Goal: Task Accomplishment & Management: Manage account settings

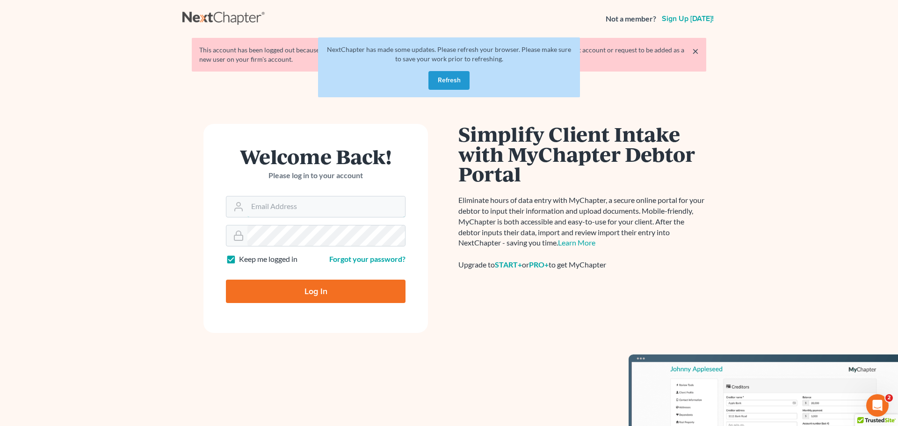
type input "aaron@utahbk.com"
click at [451, 77] on button "Refresh" at bounding box center [448, 80] width 41 height 19
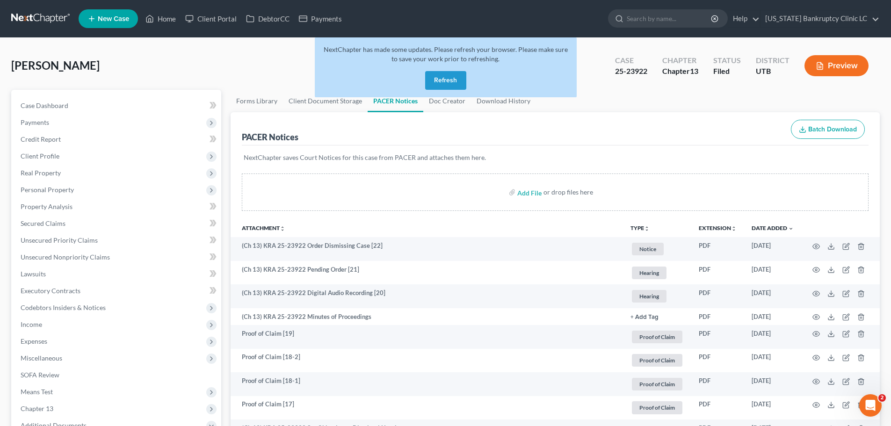
click at [438, 78] on button "Refresh" at bounding box center [445, 80] width 41 height 19
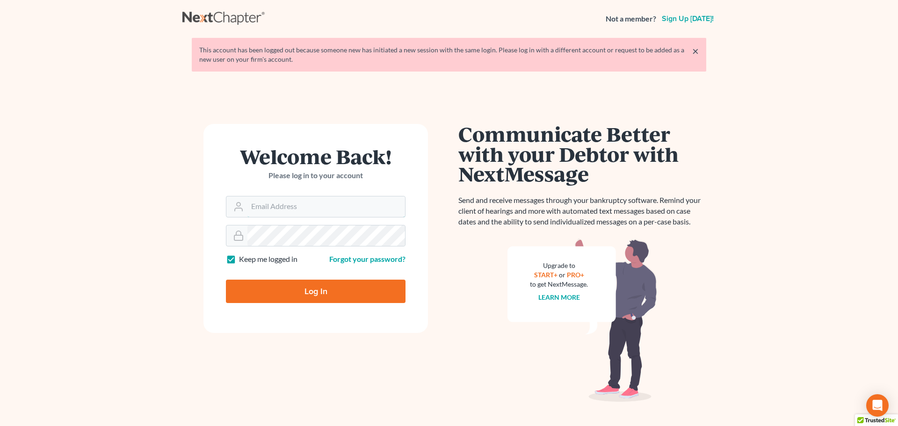
type input "[PERSON_NAME][EMAIL_ADDRESS][DOMAIN_NAME]"
click at [317, 290] on input "Log In" at bounding box center [316, 291] width 180 height 23
type input "Thinking..."
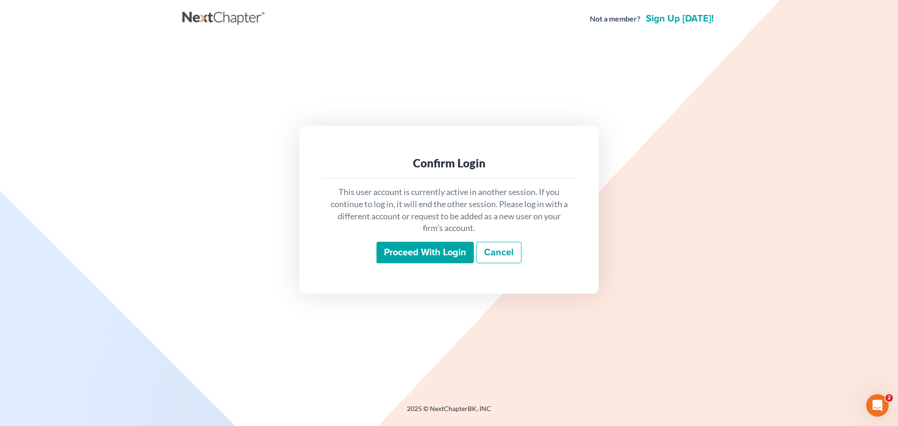
click at [433, 248] on input "Proceed with login" at bounding box center [425, 253] width 97 height 22
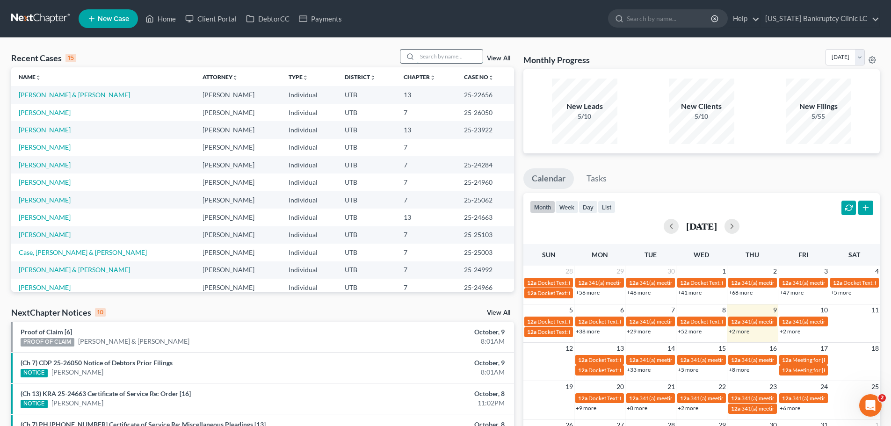
click at [448, 54] on input "search" at bounding box center [449, 57] width 65 height 14
type input "edmunds"
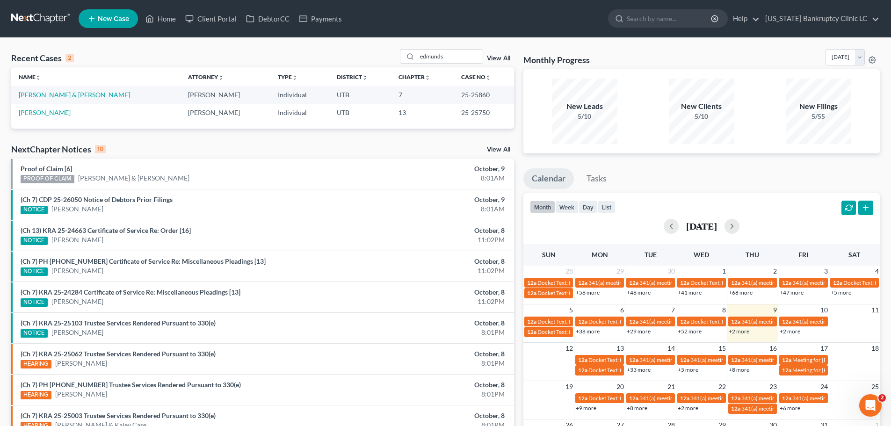
click at [62, 94] on link "[PERSON_NAME] & [PERSON_NAME]" at bounding box center [74, 95] width 111 height 8
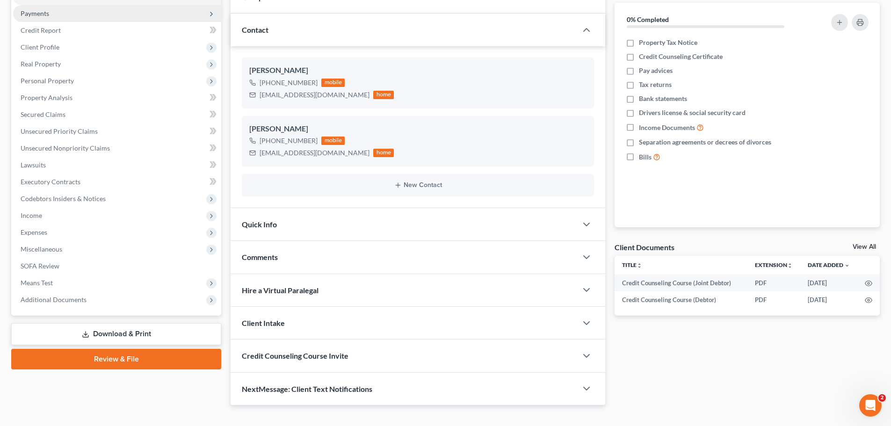
scroll to position [124, 0]
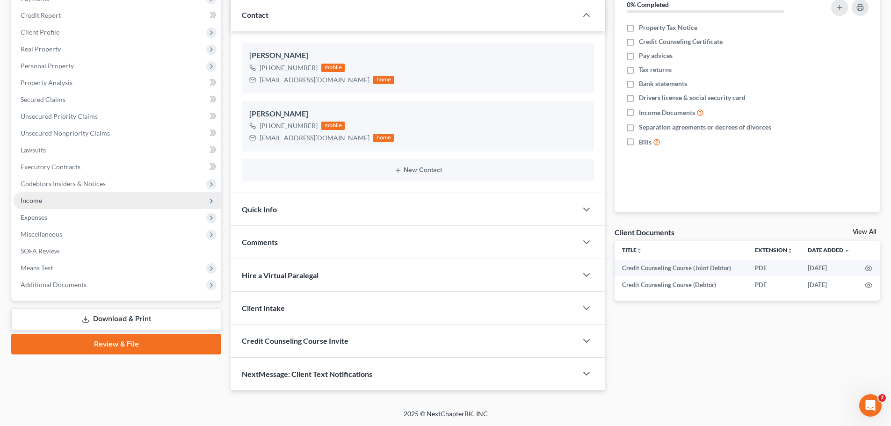
click at [69, 200] on span "Income" at bounding box center [117, 200] width 208 height 17
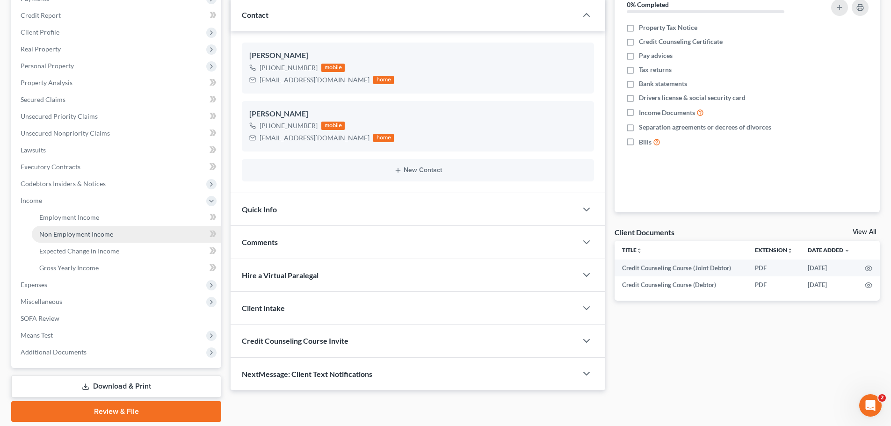
click at [75, 232] on span "Non Employment Income" at bounding box center [76, 234] width 74 height 8
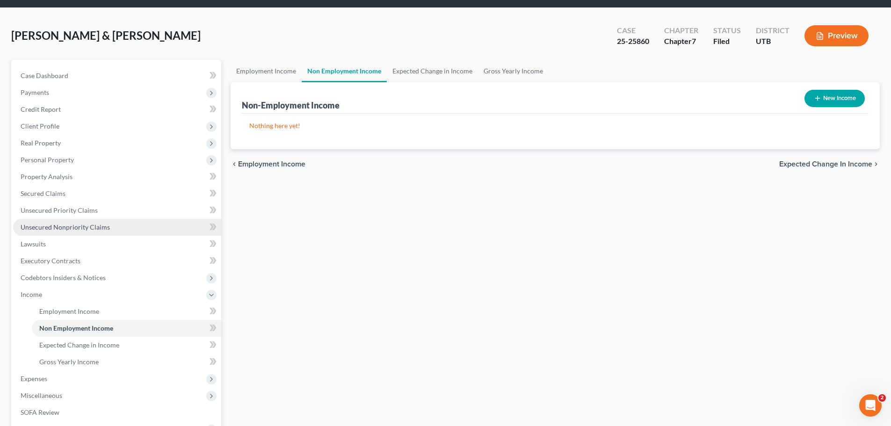
scroll to position [47, 0]
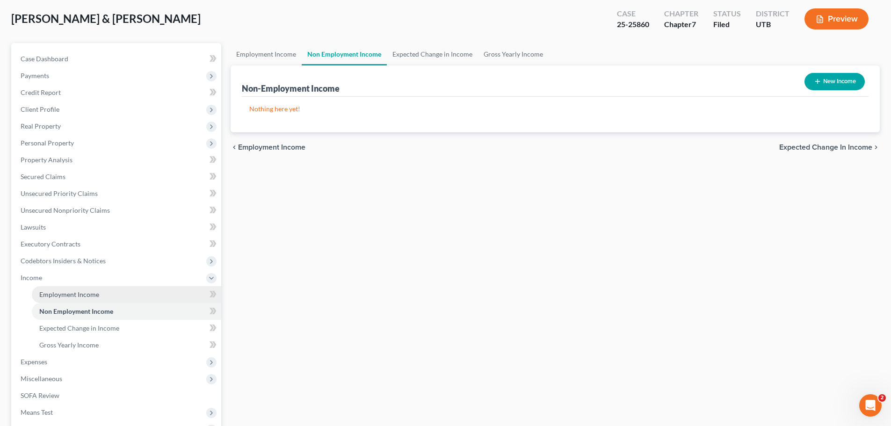
click at [87, 292] on span "Employment Income" at bounding box center [69, 294] width 60 height 8
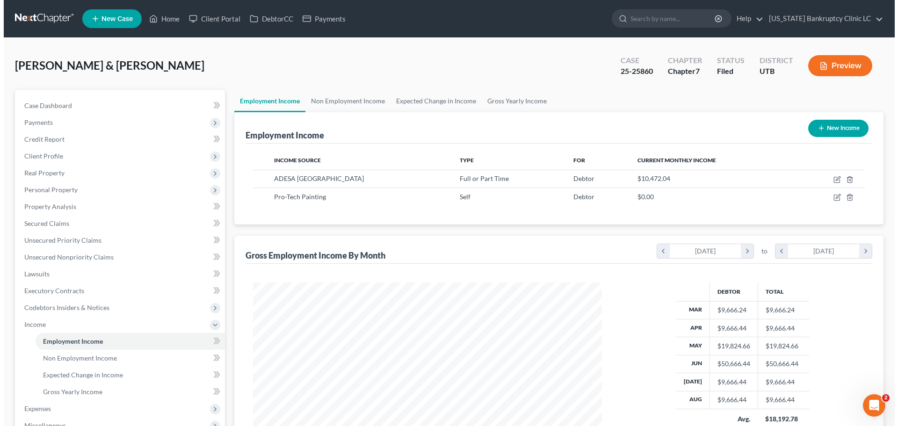
scroll to position [174, 368]
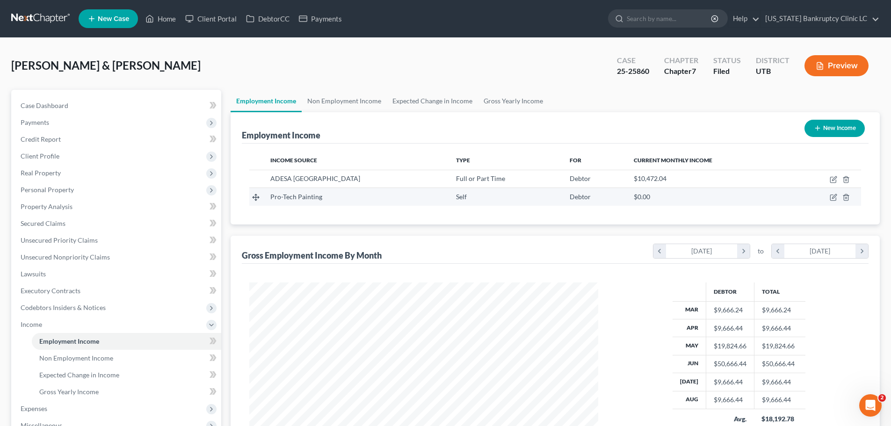
click at [368, 194] on div "Pro-Tech Painting" at bounding box center [355, 196] width 171 height 9
click at [833, 199] on icon "button" at bounding box center [833, 197] width 7 height 7
select select "1"
select select "46"
select select "0"
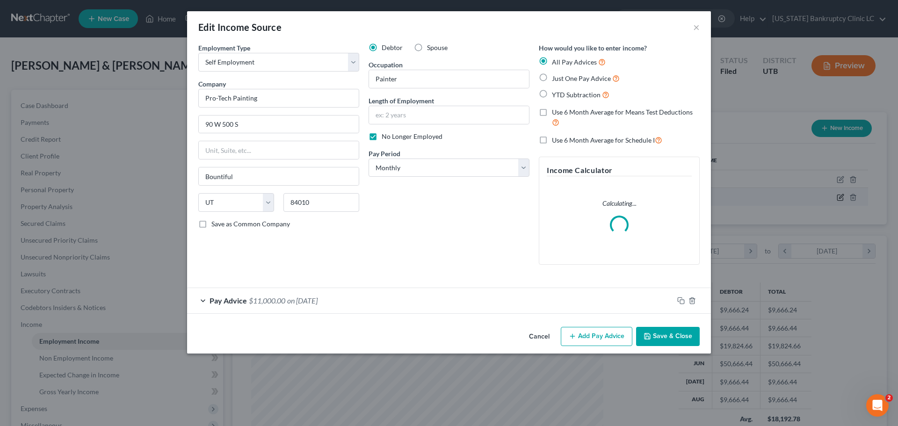
scroll to position [176, 371]
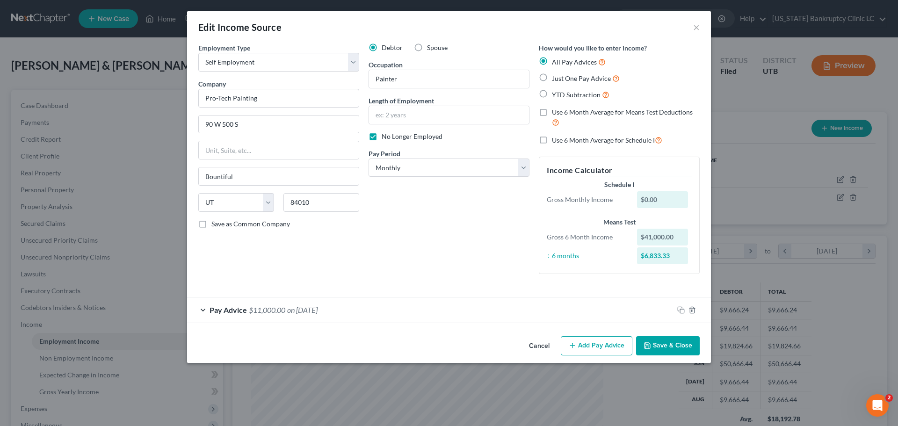
click at [202, 310] on div "Pay Advice $11,000.00 on 06/30/2025" at bounding box center [430, 309] width 486 height 25
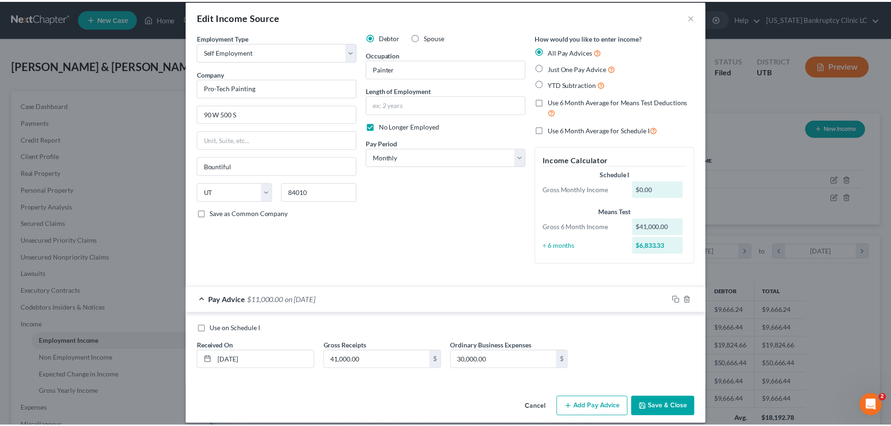
scroll to position [20, 0]
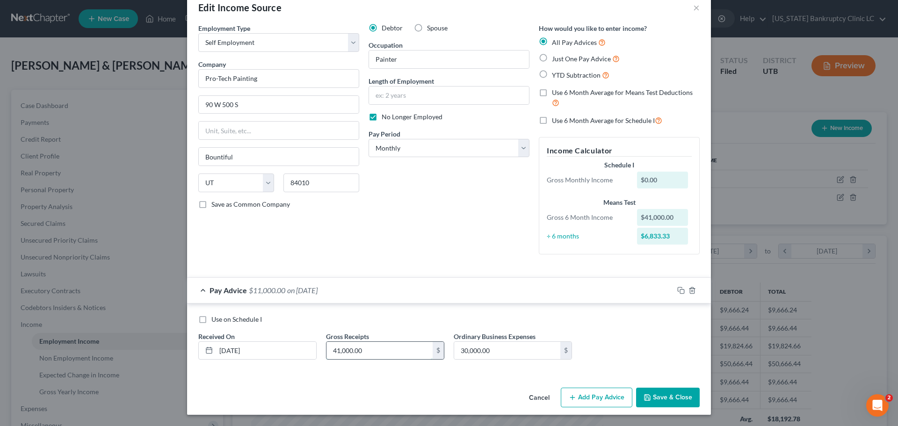
click at [371, 351] on input "41,000.00" at bounding box center [379, 351] width 106 height 18
type input "41,875"
type input "31,061.27"
click at [659, 396] on button "Save & Close" at bounding box center [668, 398] width 64 height 20
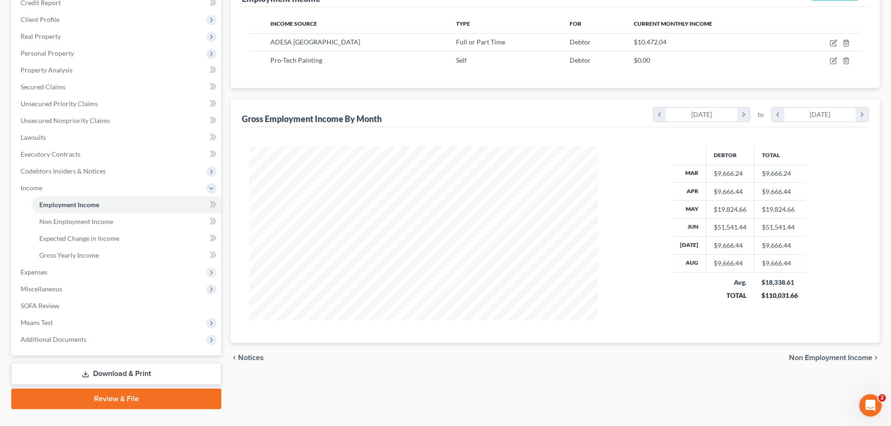
scroll to position [140, 0]
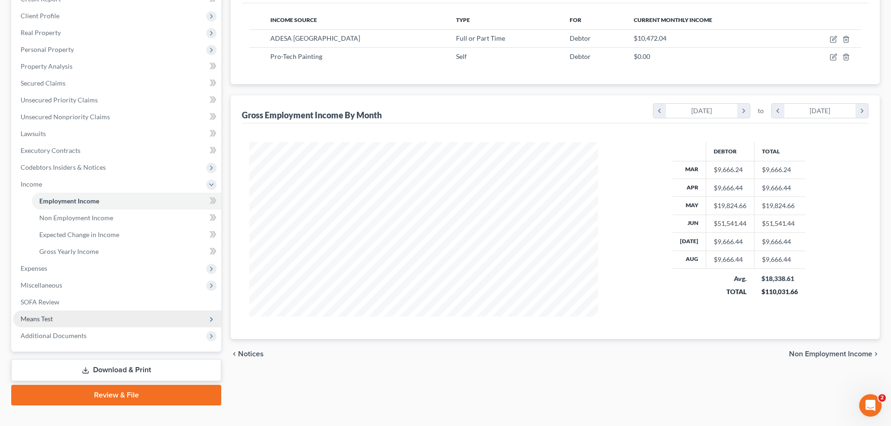
click at [58, 322] on span "Means Test" at bounding box center [117, 319] width 208 height 17
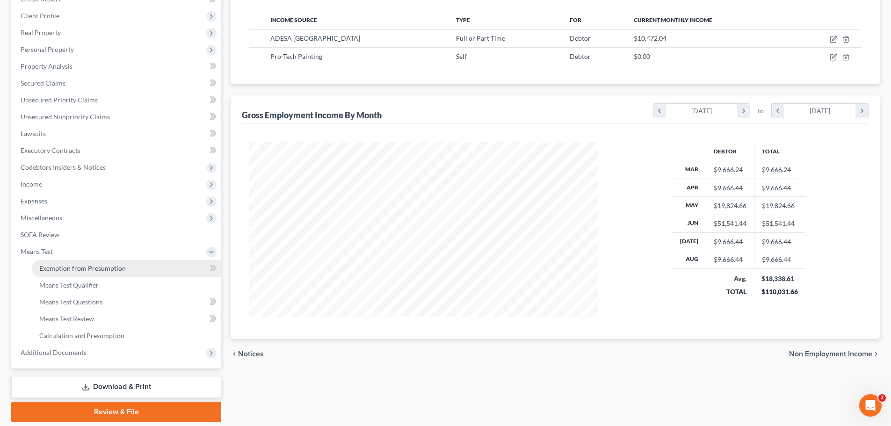
click at [89, 266] on span "Exemption from Presumption" at bounding box center [82, 268] width 87 height 8
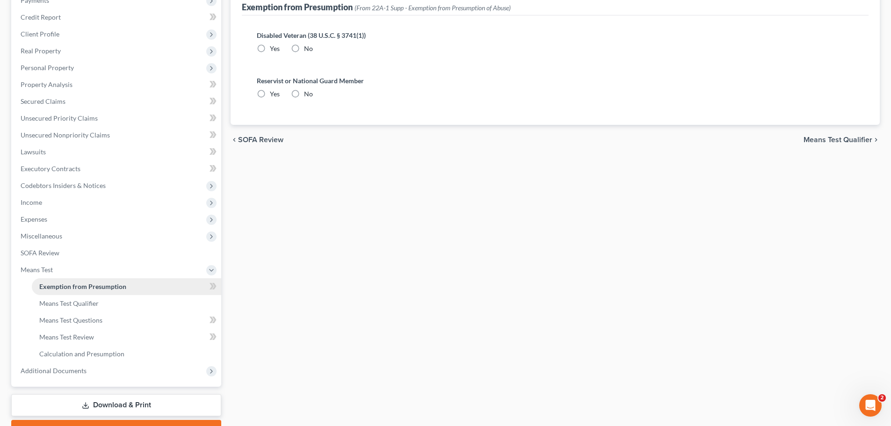
scroll to position [2, 0]
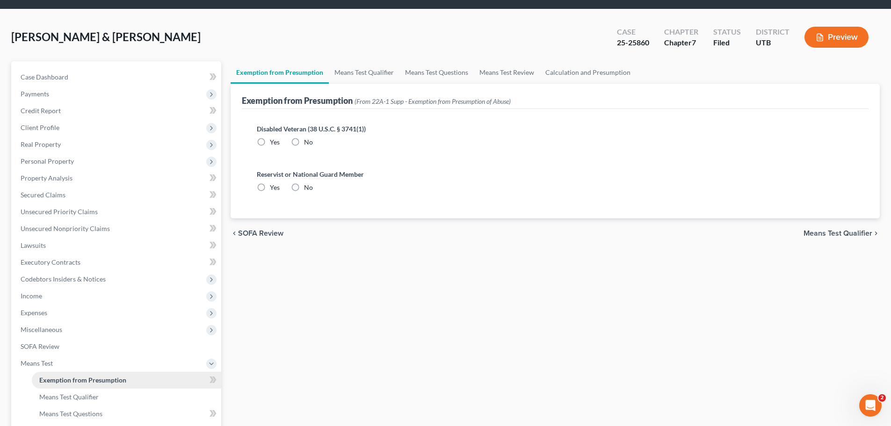
radio input "true"
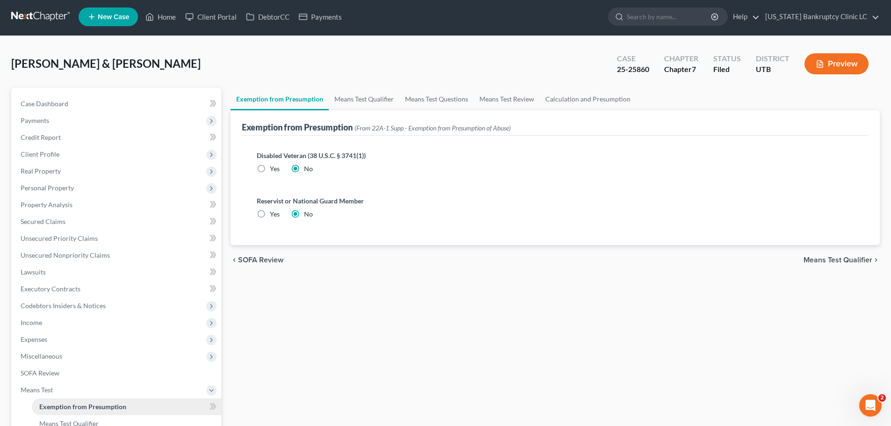
scroll to position [0, 0]
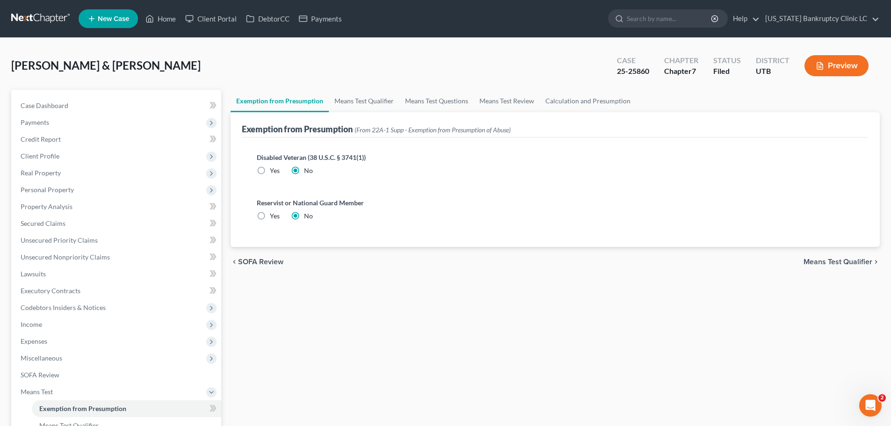
click at [819, 260] on span "Means Test Qualifier" at bounding box center [838, 261] width 69 height 7
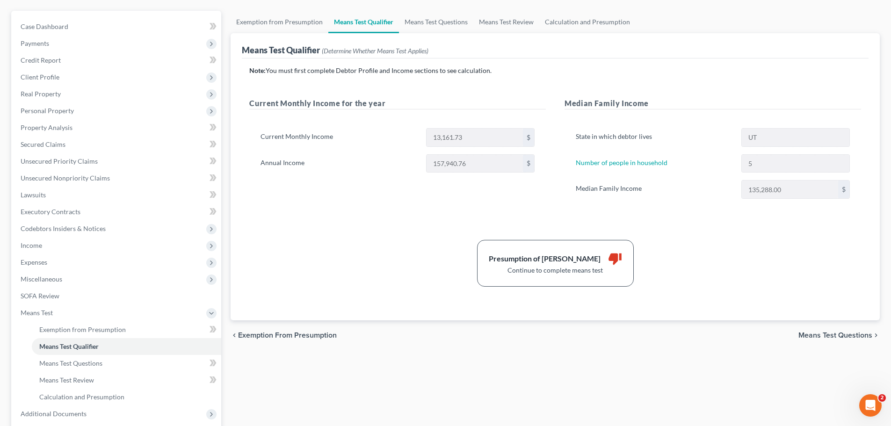
scroll to position [94, 0]
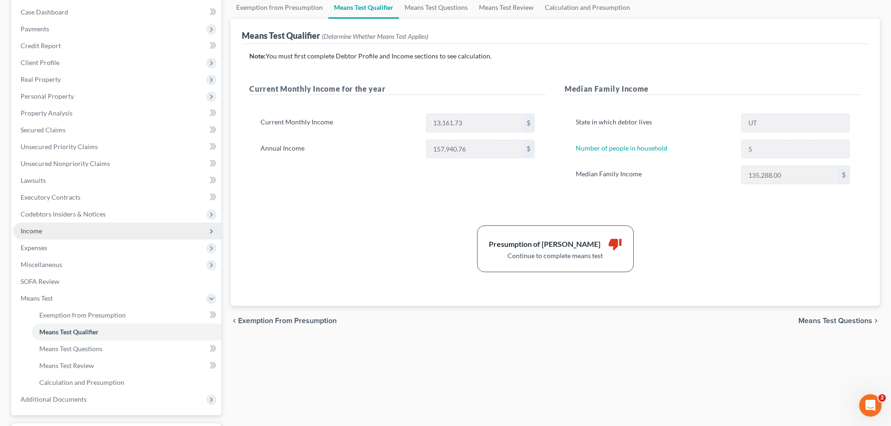
click at [84, 225] on span "Income" at bounding box center [117, 231] width 208 height 17
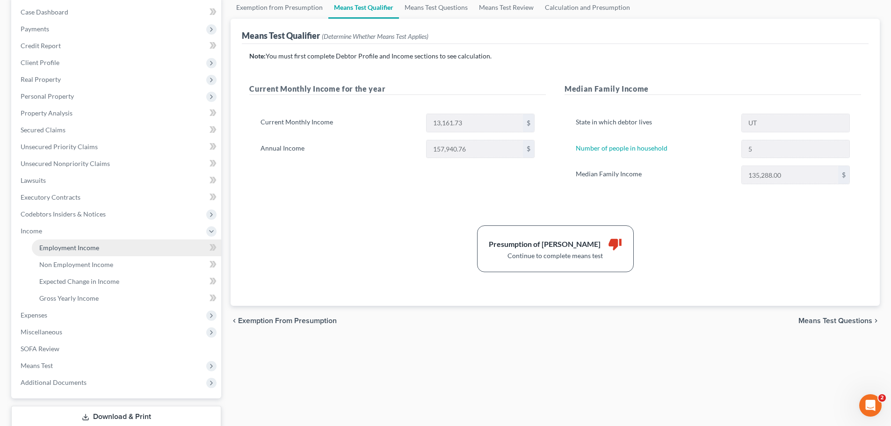
click at [76, 251] on span "Employment Income" at bounding box center [69, 248] width 60 height 8
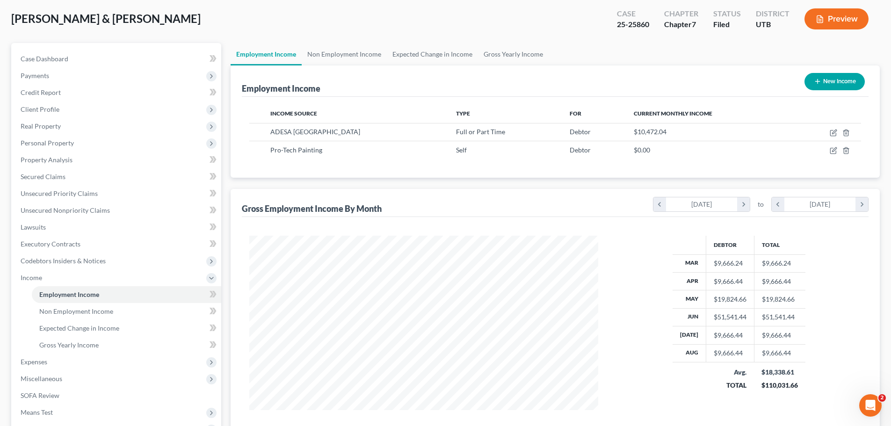
scroll to position [94, 0]
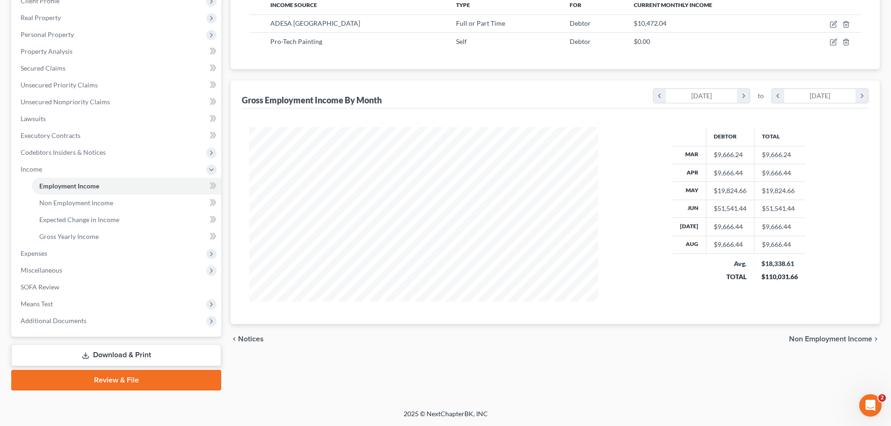
click at [130, 356] on link "Download & Print" at bounding box center [116, 355] width 210 height 22
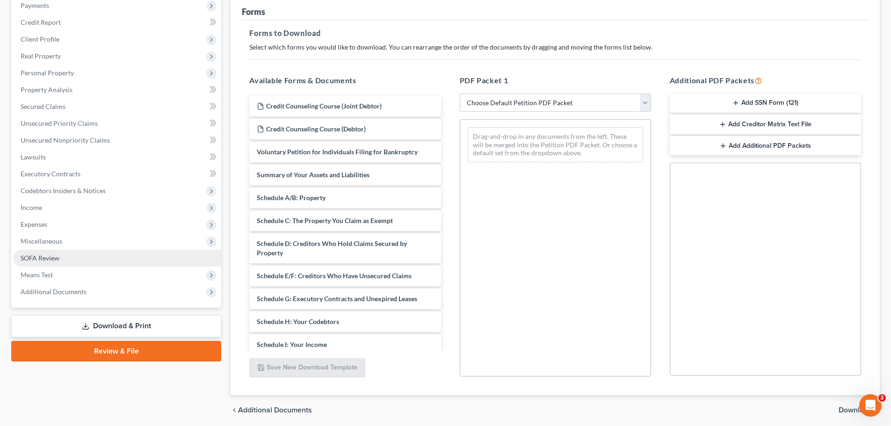
scroll to position [140, 0]
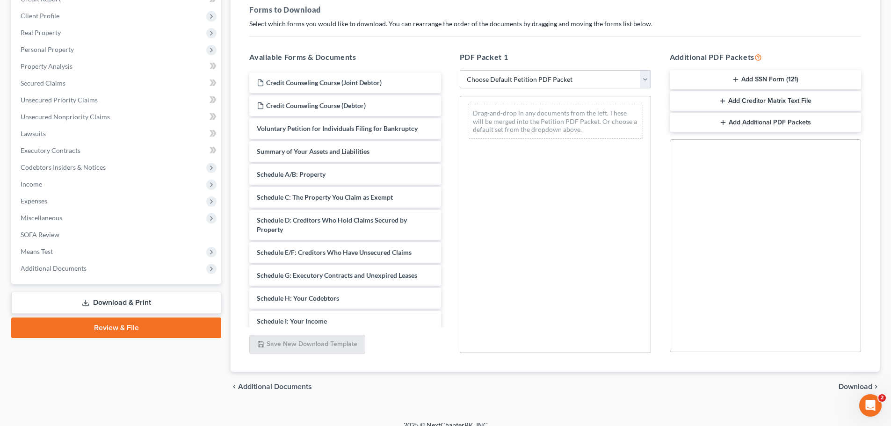
click at [116, 305] on link "Download & Print" at bounding box center [116, 303] width 210 height 22
click at [94, 270] on span "Additional Documents" at bounding box center [117, 268] width 208 height 17
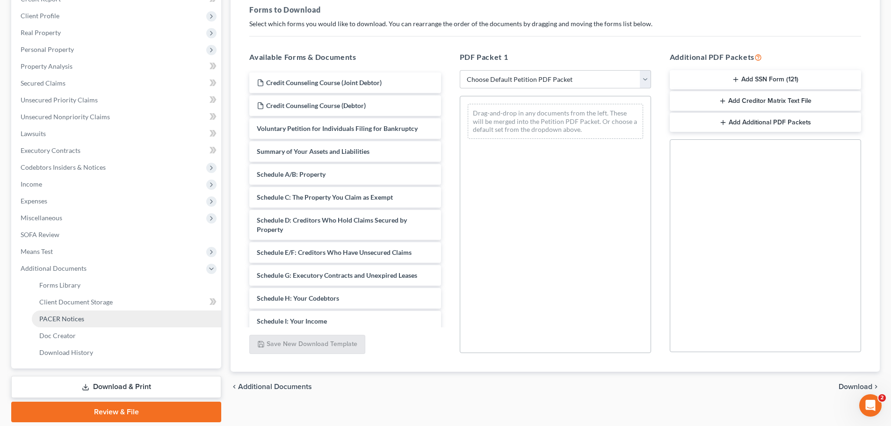
click at [94, 320] on link "PACER Notices" at bounding box center [126, 319] width 189 height 17
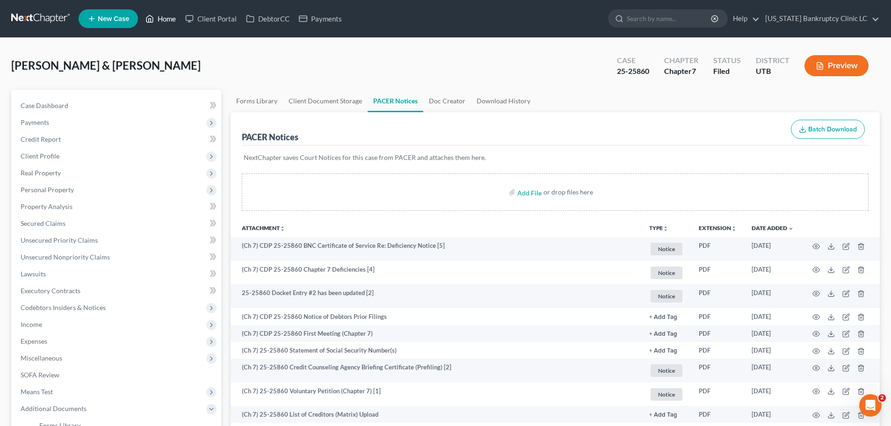
click at [161, 18] on link "Home" at bounding box center [161, 18] width 40 height 17
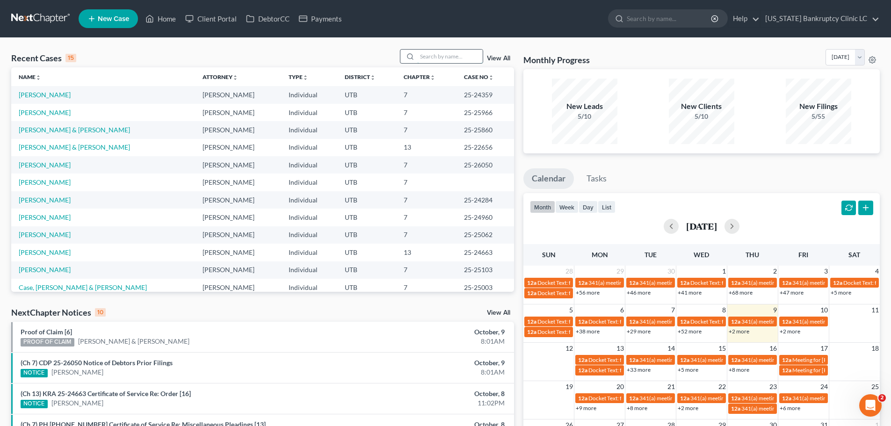
click at [440, 56] on input "search" at bounding box center [449, 57] width 65 height 14
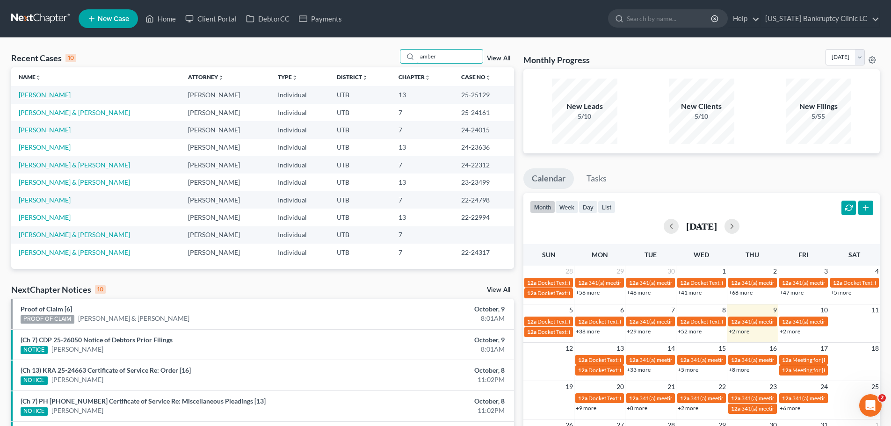
type input "amber"
click at [50, 95] on link "[PERSON_NAME]" at bounding box center [45, 95] width 52 height 8
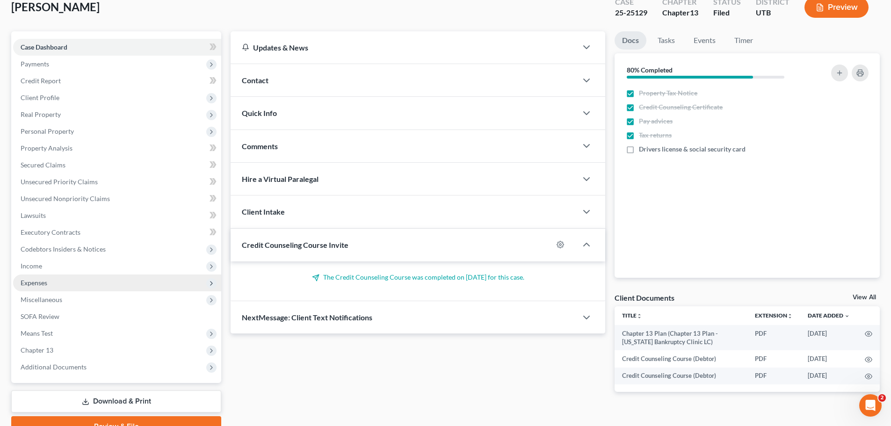
scroll to position [105, 0]
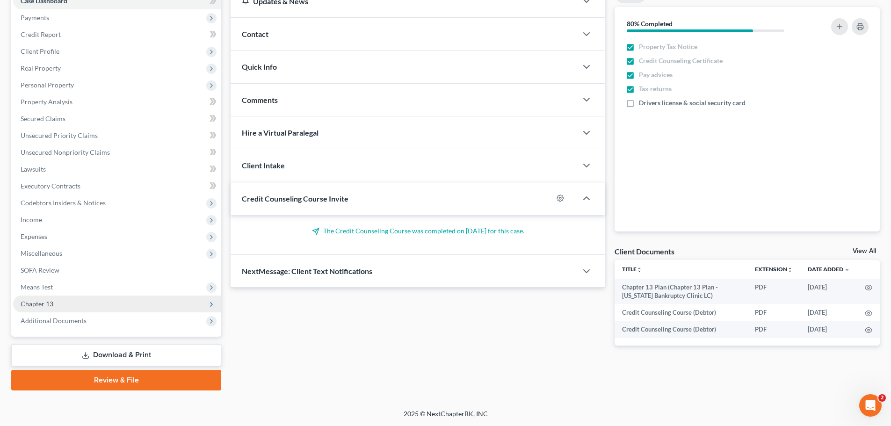
click at [42, 305] on span "Chapter 13" at bounding box center [37, 304] width 33 height 8
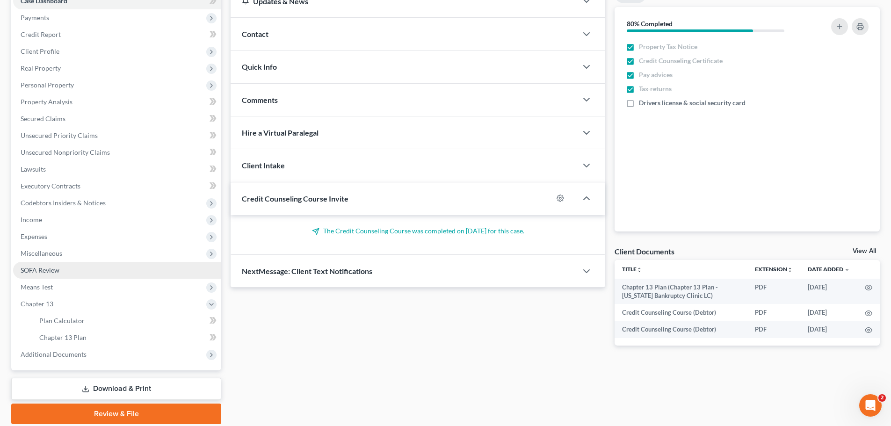
click at [117, 273] on link "SOFA Review" at bounding box center [117, 270] width 208 height 17
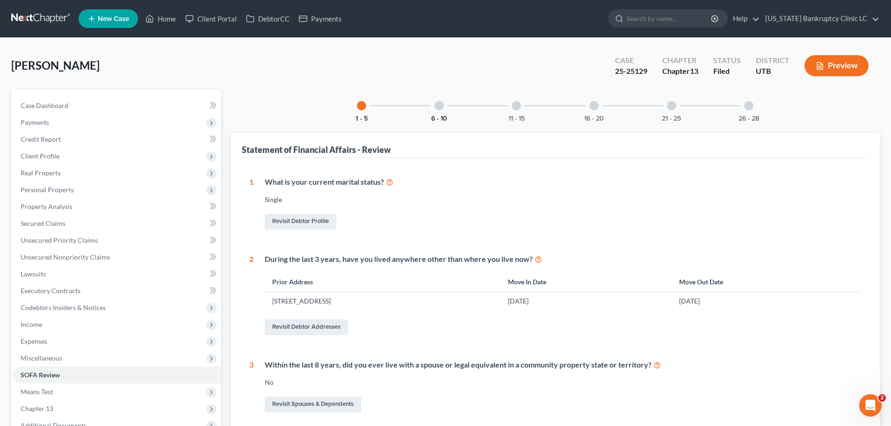
click at [439, 121] on button "6 - 10" at bounding box center [439, 119] width 16 height 7
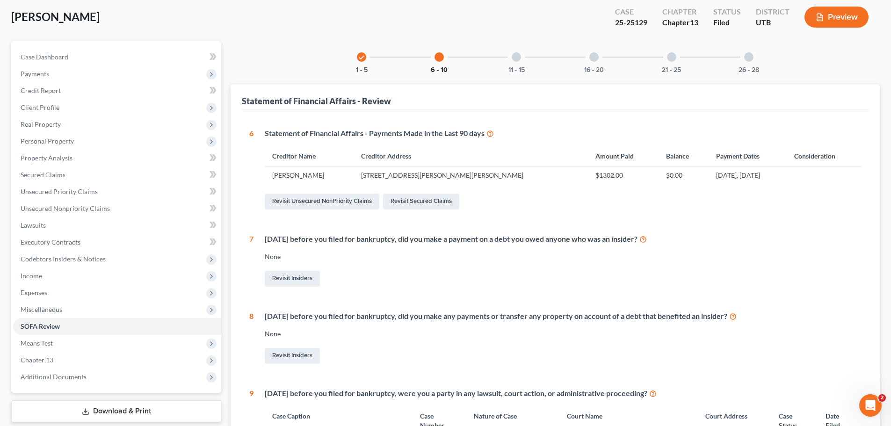
scroll to position [36, 0]
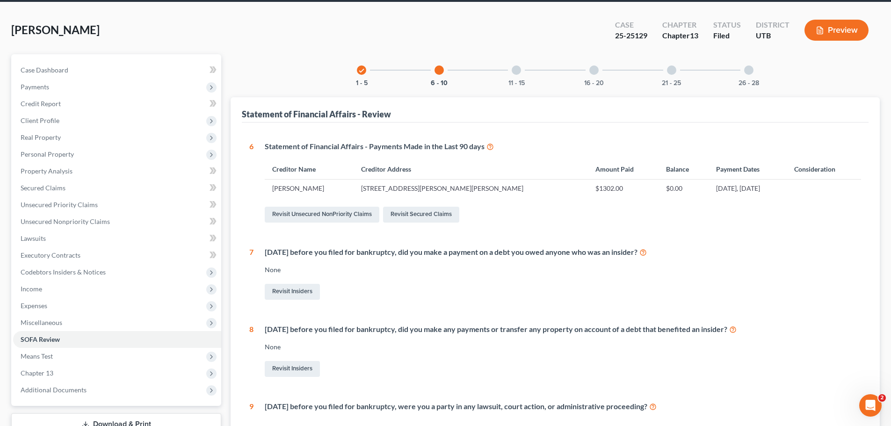
click at [515, 69] on div at bounding box center [516, 69] width 9 height 9
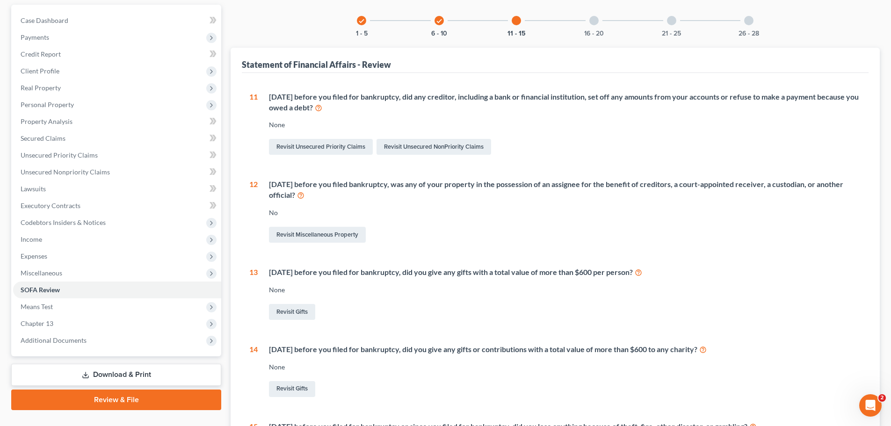
scroll to position [47, 0]
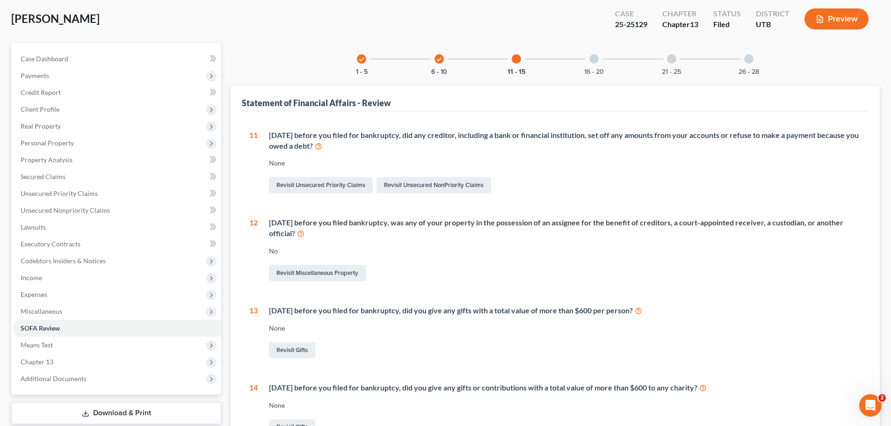
click at [595, 61] on div at bounding box center [593, 58] width 9 height 9
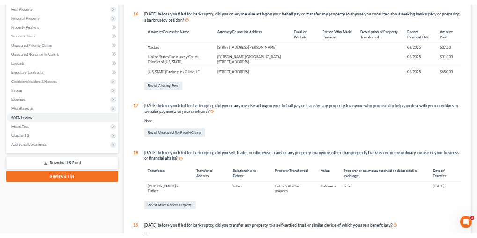
scroll to position [187, 0]
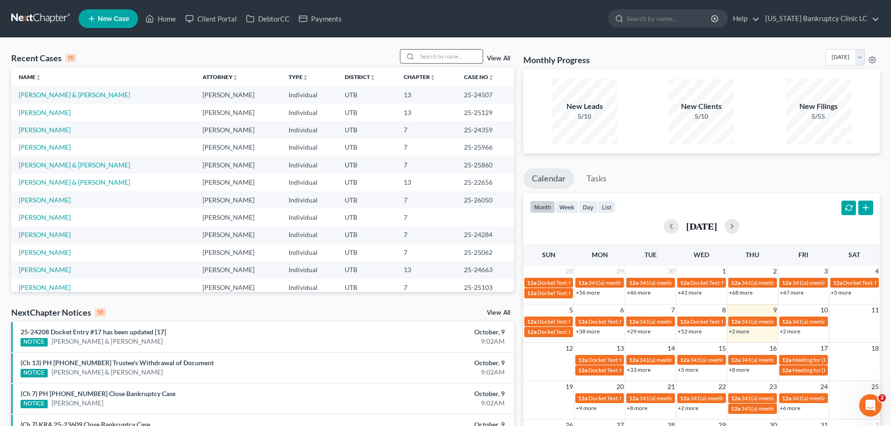
click at [440, 56] on input "search" at bounding box center [449, 57] width 65 height 14
type input "snow"
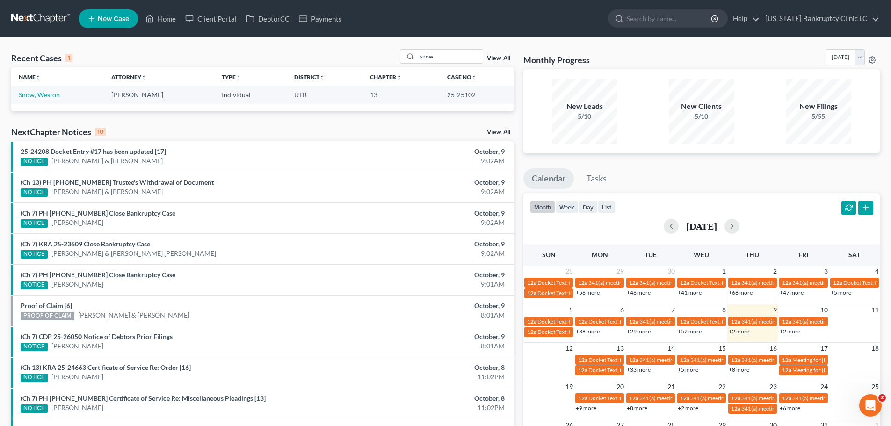
click at [46, 93] on link "Snow, Weston" at bounding box center [39, 95] width 41 height 8
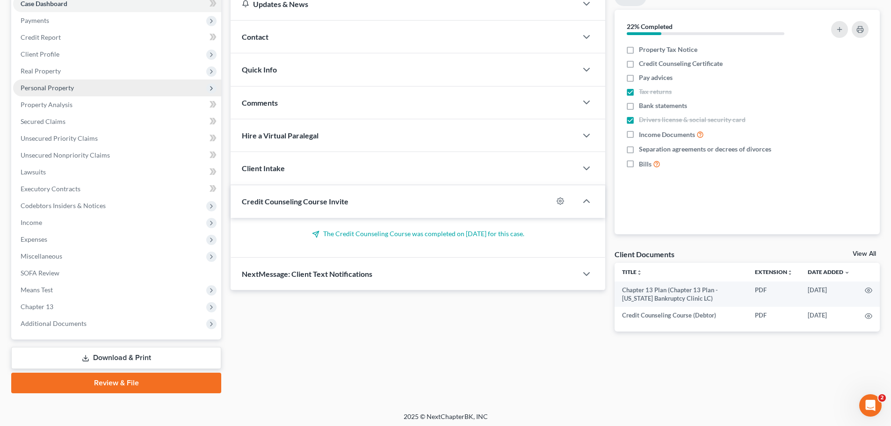
scroll to position [105, 0]
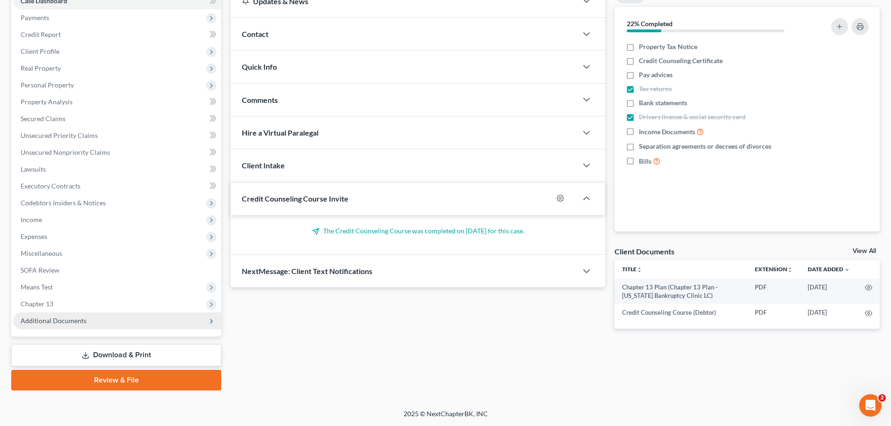
click at [83, 318] on span "Additional Documents" at bounding box center [54, 321] width 66 height 8
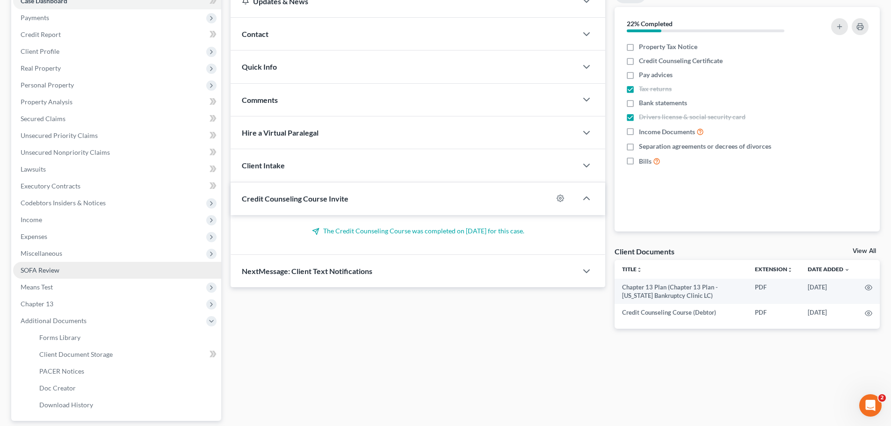
click at [74, 267] on link "SOFA Review" at bounding box center [117, 270] width 208 height 17
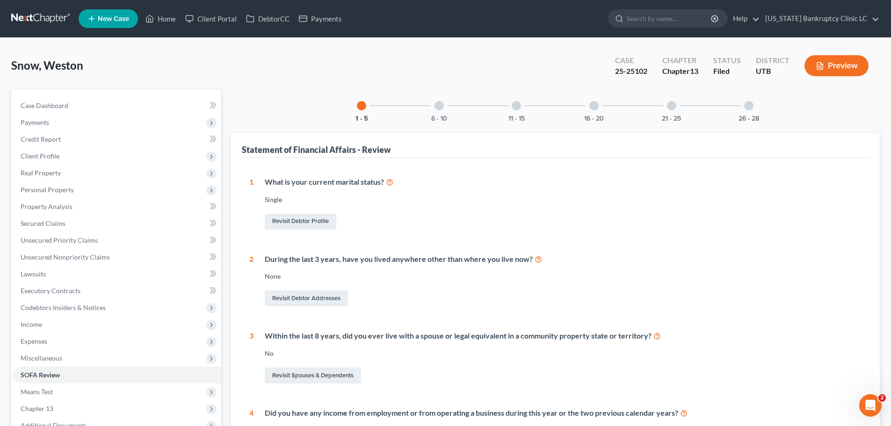
click at [440, 107] on div at bounding box center [439, 105] width 9 height 9
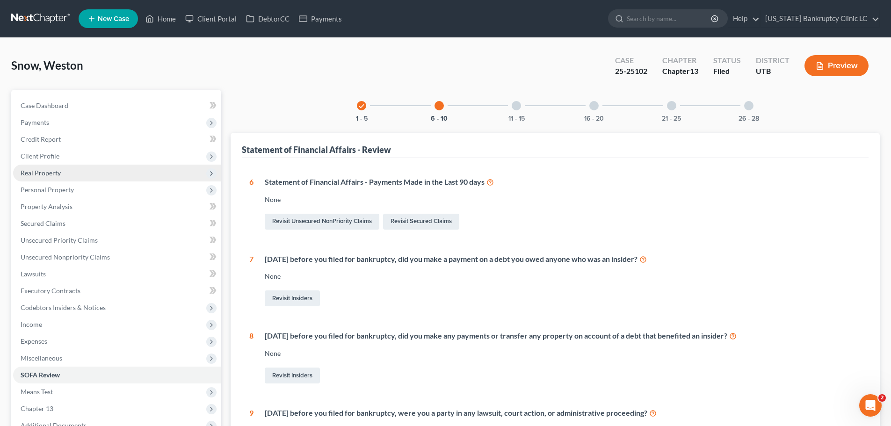
click at [111, 176] on span "Real Property" at bounding box center [117, 173] width 208 height 17
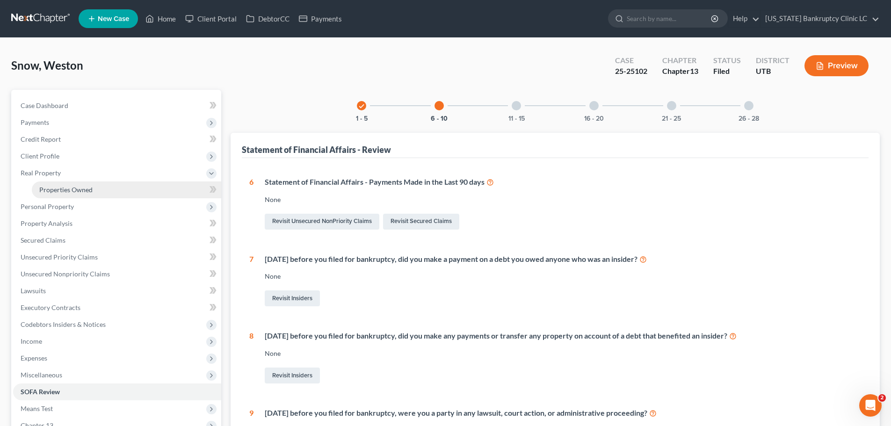
click at [107, 187] on link "Properties Owned" at bounding box center [126, 189] width 189 height 17
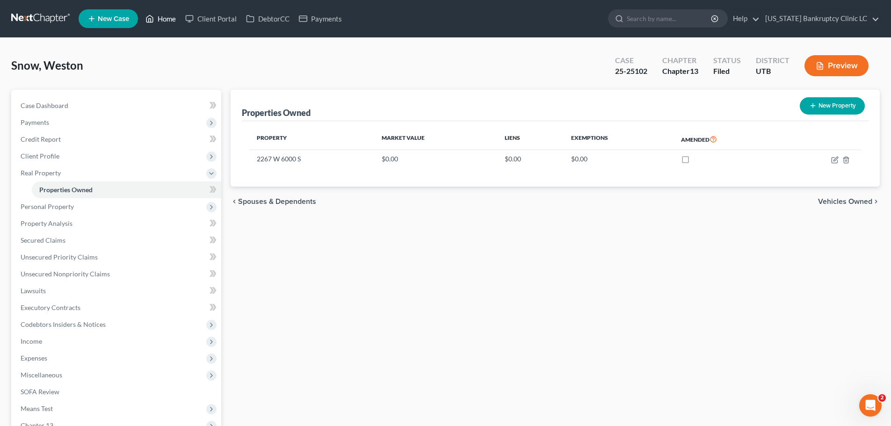
click at [166, 21] on link "Home" at bounding box center [161, 18] width 40 height 17
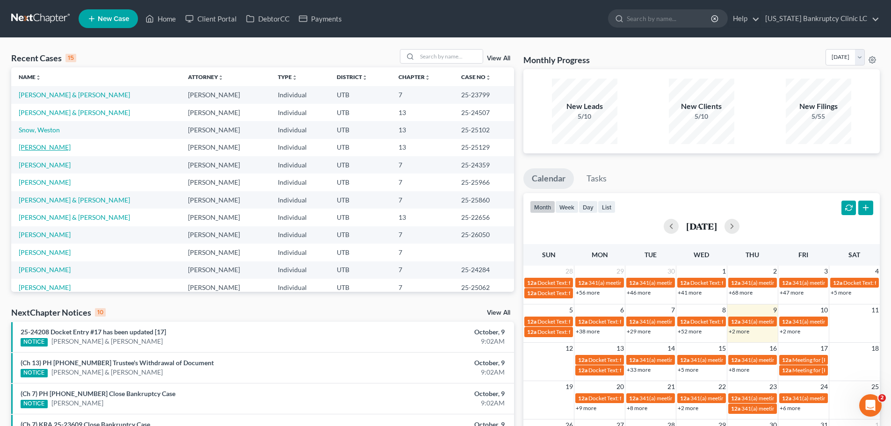
click at [27, 149] on link "[PERSON_NAME]" at bounding box center [45, 147] width 52 height 8
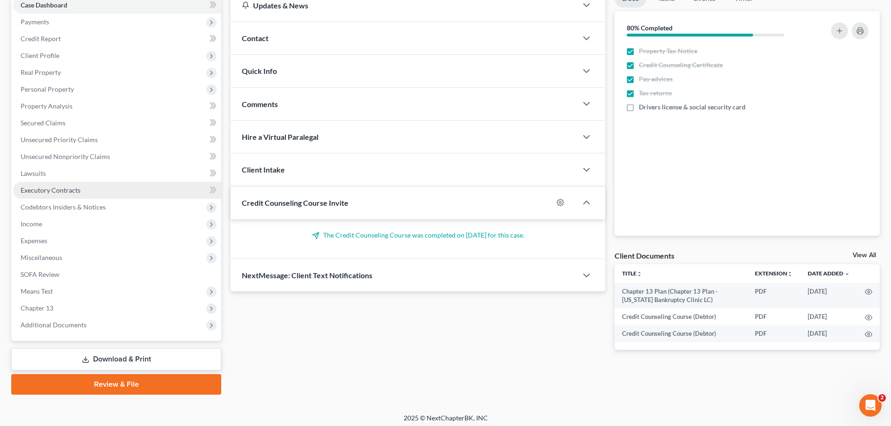
scroll to position [105, 0]
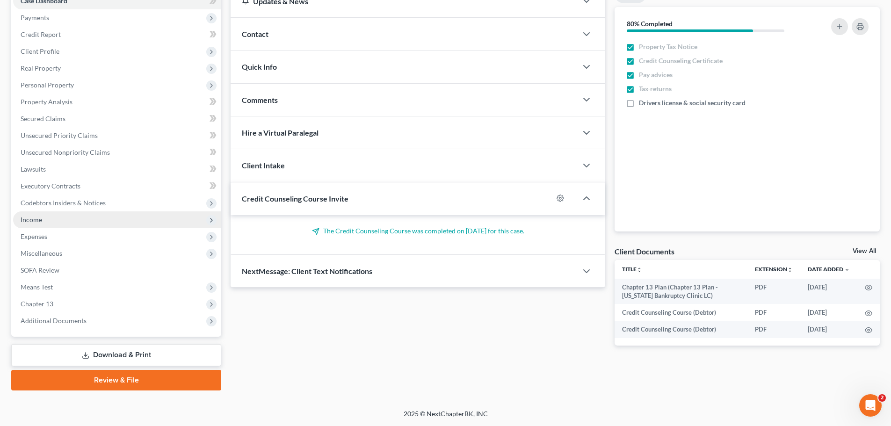
click at [64, 225] on span "Income" at bounding box center [117, 219] width 208 height 17
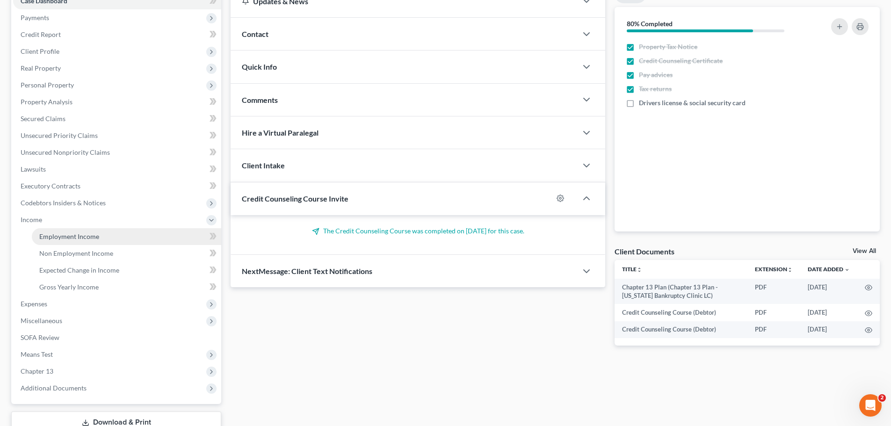
click at [109, 234] on link "Employment Income" at bounding box center [126, 236] width 189 height 17
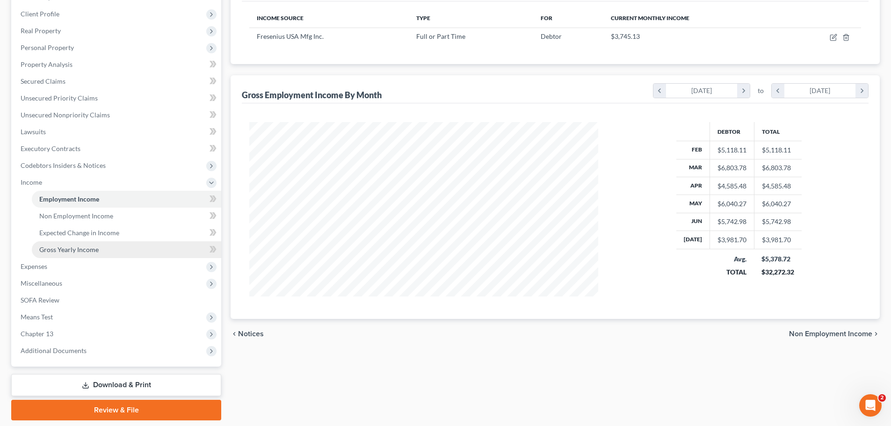
scroll to position [172, 0]
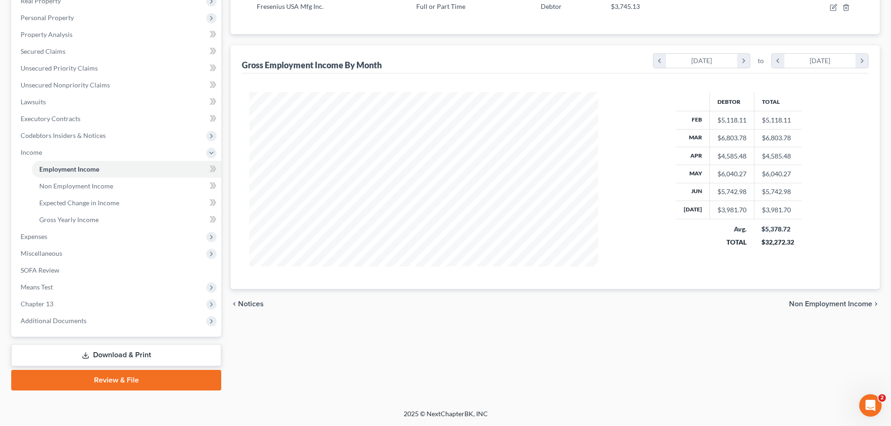
click at [116, 352] on link "Download & Print" at bounding box center [116, 355] width 210 height 22
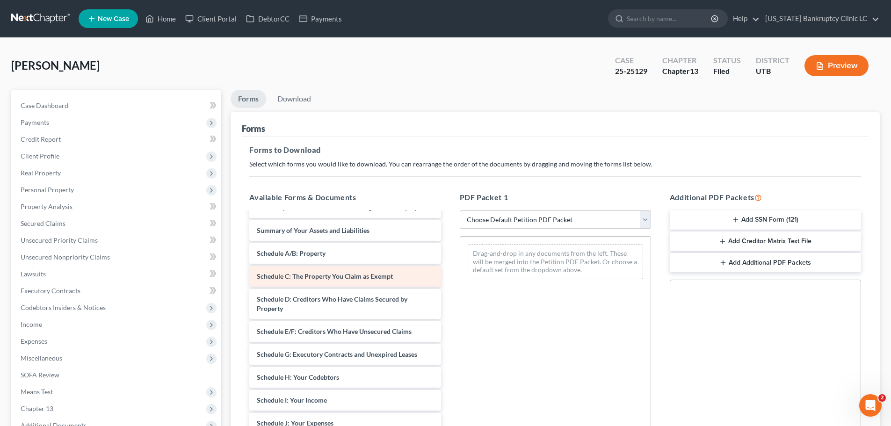
scroll to position [187, 0]
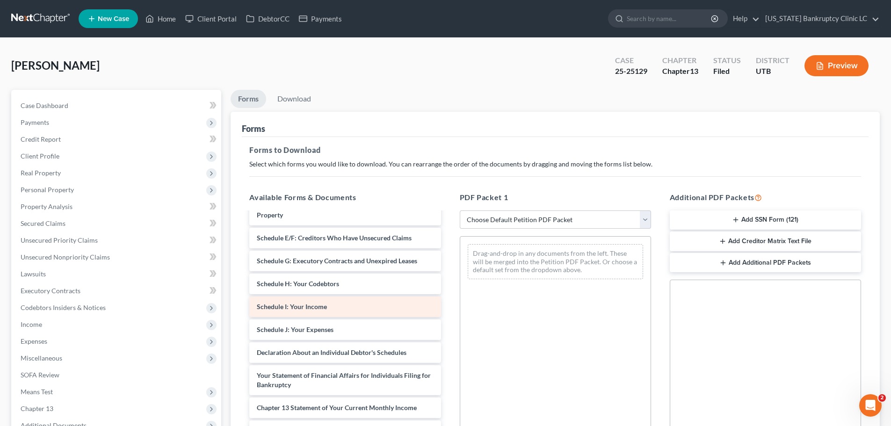
click at [321, 308] on span "Schedule I: Your Income" at bounding box center [292, 307] width 70 height 8
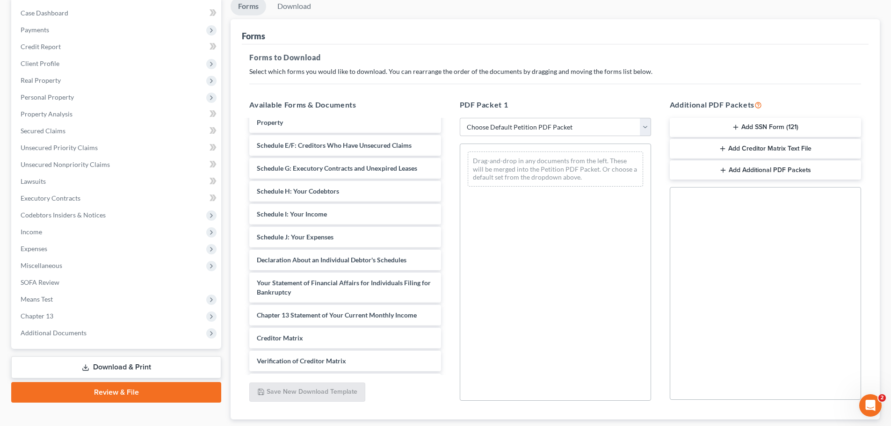
scroll to position [94, 0]
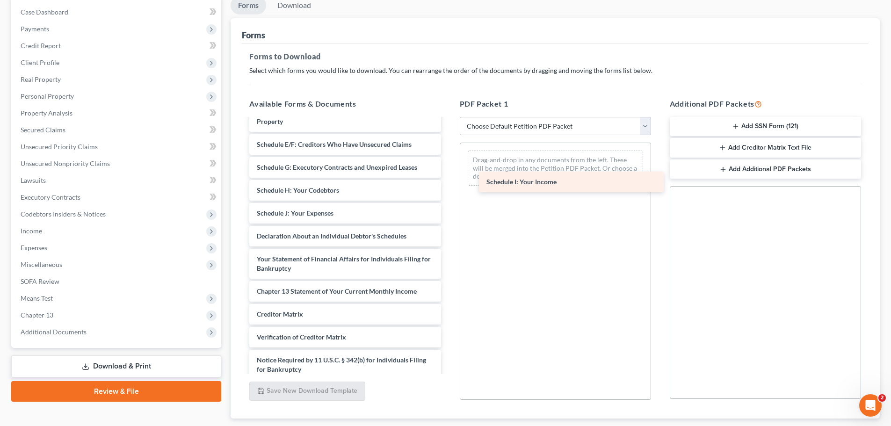
drag, startPoint x: 307, startPoint y: 210, endPoint x: 541, endPoint y: 167, distance: 237.4
click at [448, 167] on div "Schedule I: Your Income Chapter 13 Plan (Chapter 13 Plan - [US_STATE] Bankruptc…" at bounding box center [345, 167] width 206 height 471
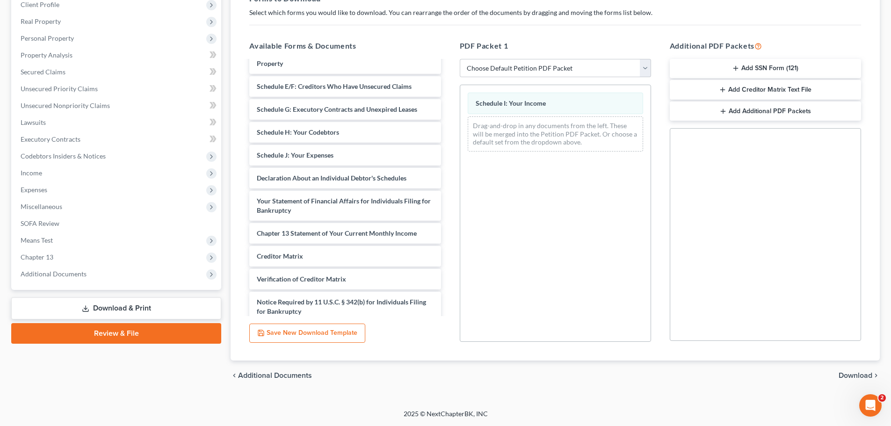
click at [852, 375] on span "Download" at bounding box center [856, 375] width 34 height 7
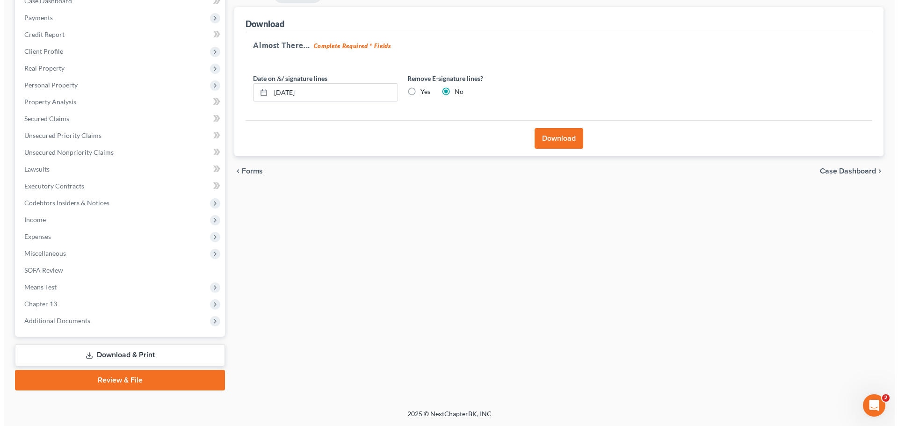
scroll to position [105, 0]
click at [559, 137] on button "Download" at bounding box center [555, 138] width 49 height 21
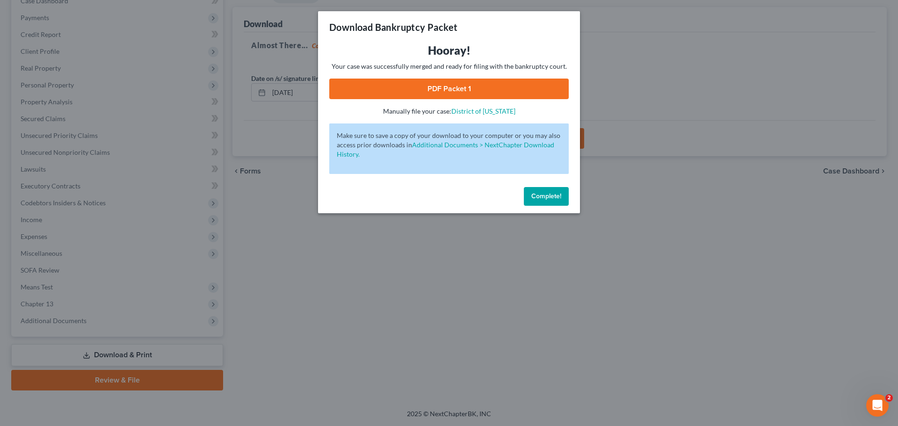
click at [432, 91] on link "PDF Packet 1" at bounding box center [448, 89] width 239 height 21
